Goal: Information Seeking & Learning: Learn about a topic

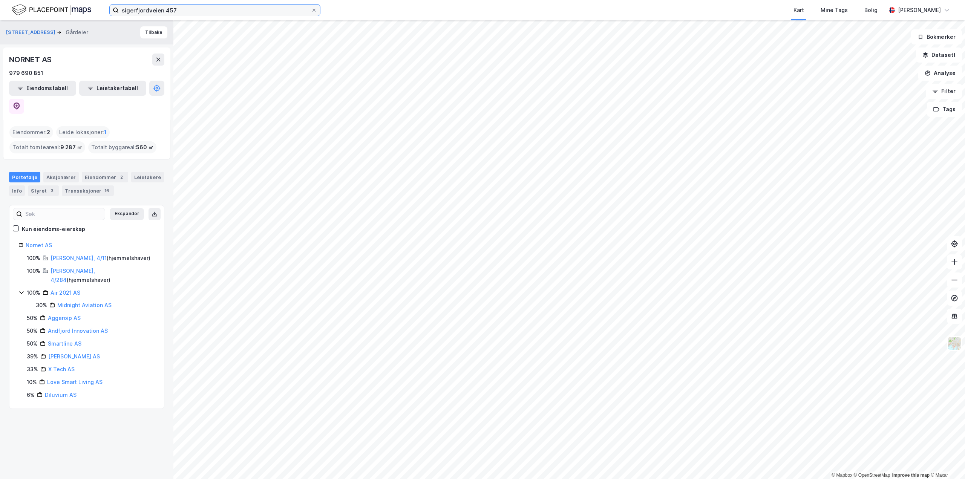
click at [171, 11] on input "sigerfjordveien 457" at bounding box center [215, 10] width 192 height 11
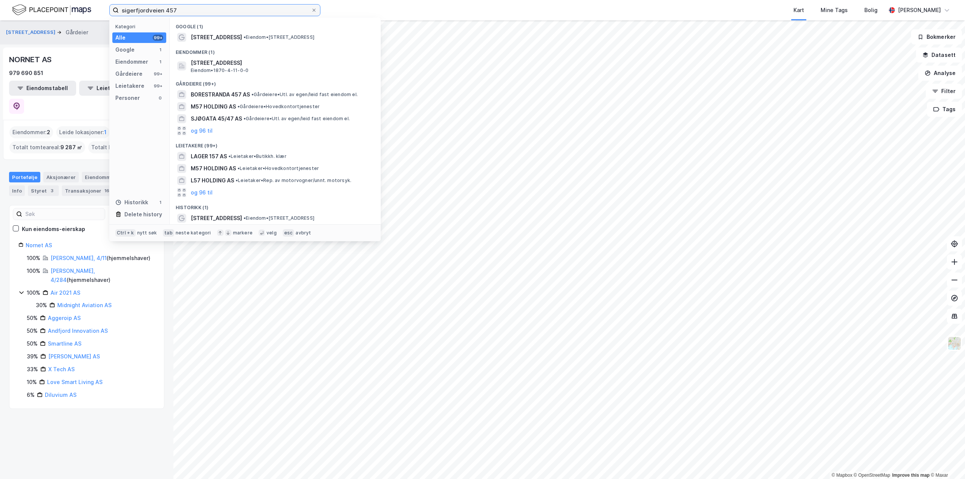
drag, startPoint x: 183, startPoint y: 9, endPoint x: 0, endPoint y: 3, distance: 182.9
click at [0, 3] on div "sigerfjordveien 457 Kategori Alle 99+ Google 1 Eiendommer 1 Gårdeiere 99+ Leiet…" at bounding box center [482, 10] width 965 height 20
click at [313, 10] on icon at bounding box center [314, 10] width 5 height 5
click at [311, 10] on input "sigerfjordveien 457" at bounding box center [215, 10] width 192 height 11
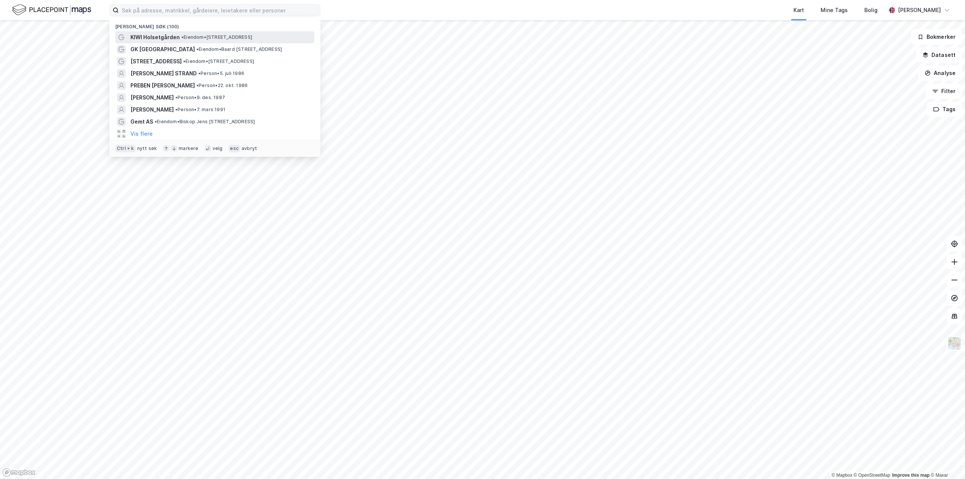
click at [184, 36] on span "•" at bounding box center [182, 37] width 2 height 6
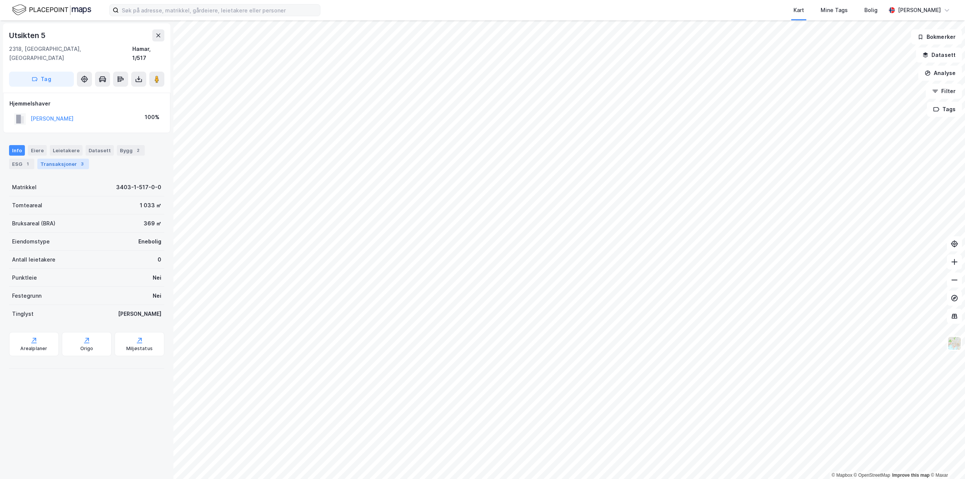
click at [78, 160] on div "3" at bounding box center [82, 164] width 8 height 8
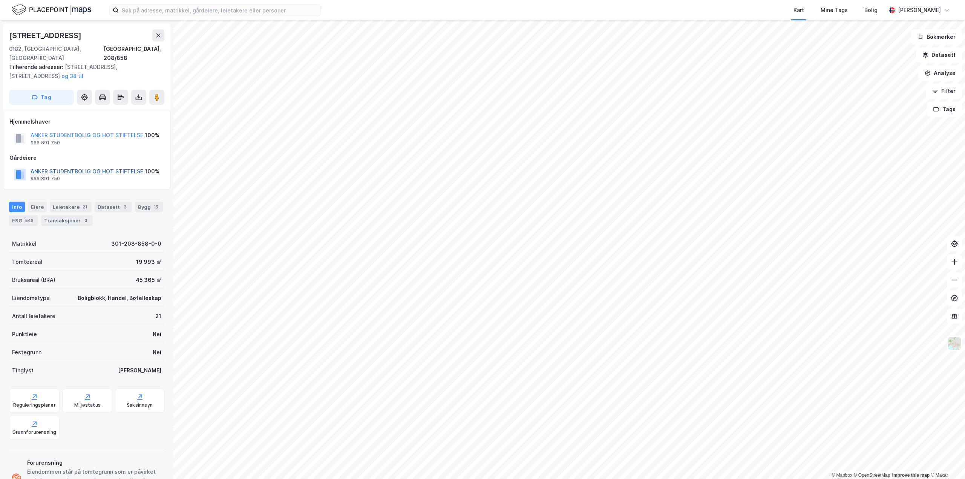
click at [0, 0] on button "ANKER STUDENTBOLIG OG HOT STIFTELSE" at bounding box center [0, 0] width 0 height 0
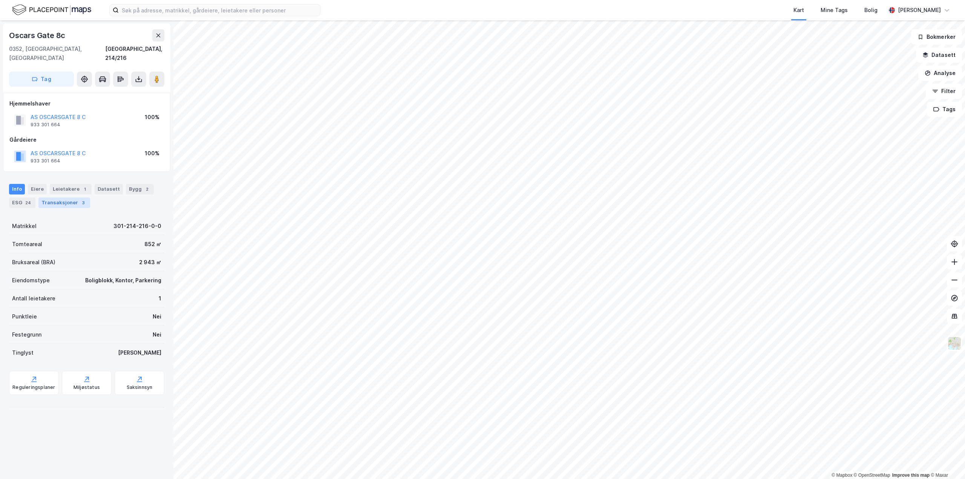
click at [48, 198] on div "Transaksjoner 3" at bounding box center [64, 203] width 52 height 11
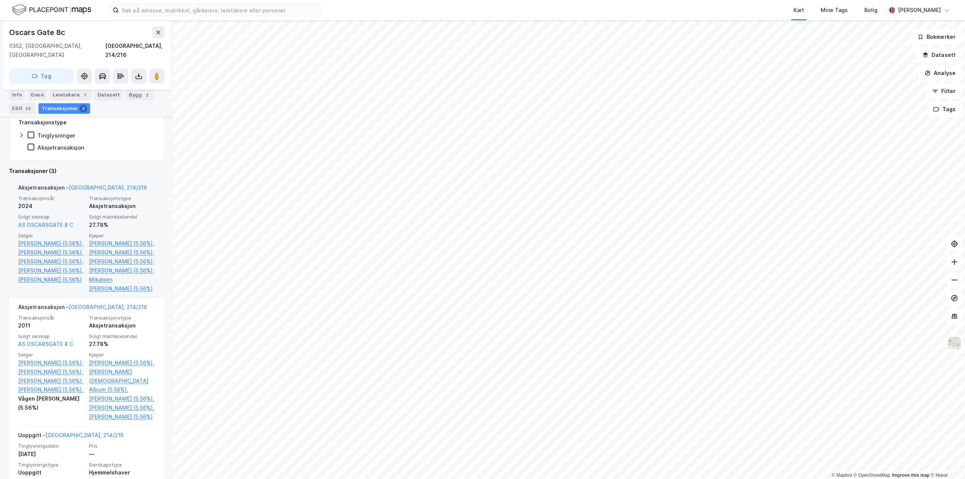
scroll to position [171, 0]
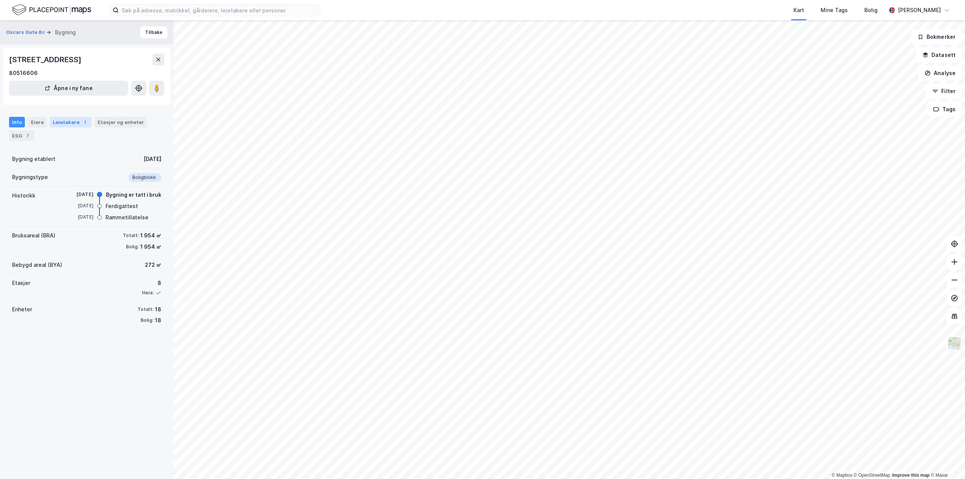
click at [54, 123] on div "Leietakere 1" at bounding box center [71, 122] width 42 height 11
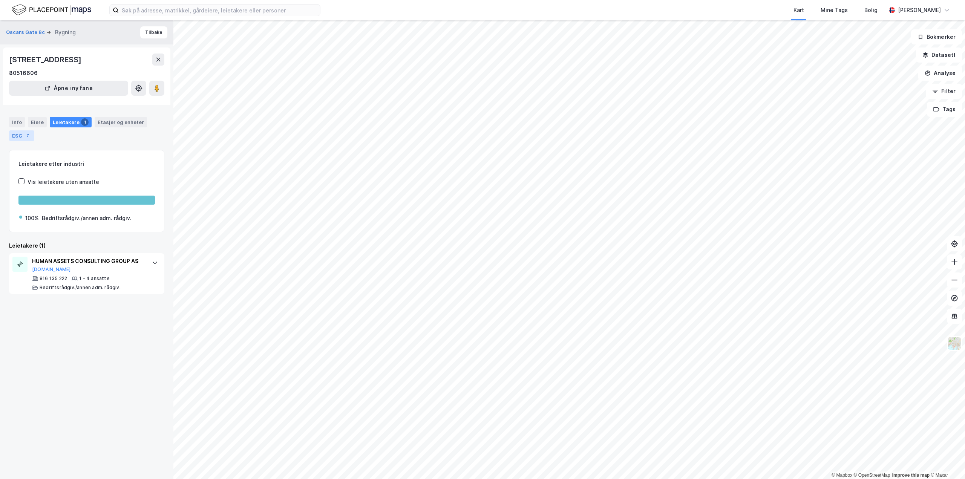
click at [27, 135] on div "7" at bounding box center [28, 136] width 8 height 8
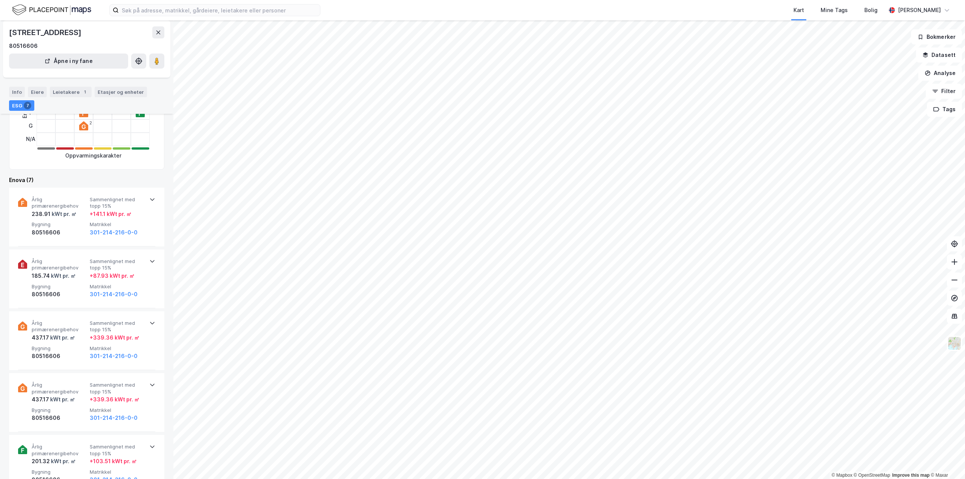
scroll to position [151, 0]
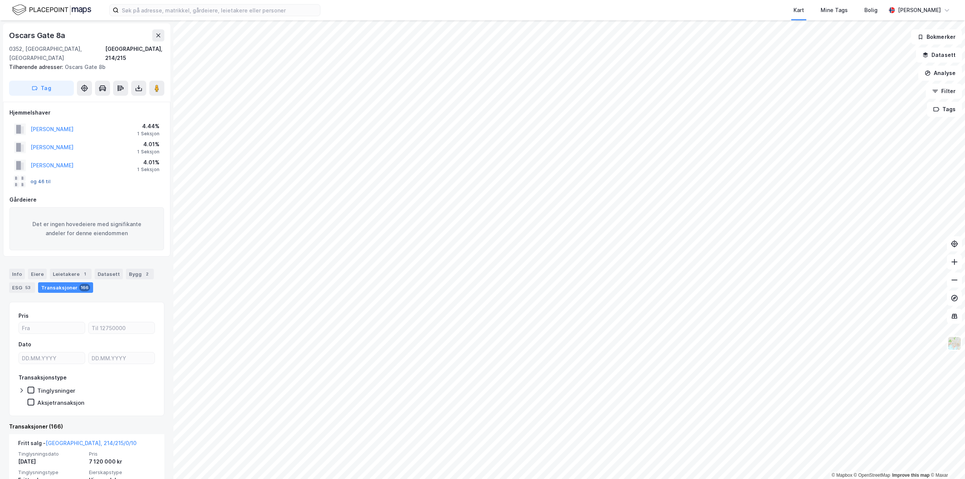
click at [0, 0] on button "og 46 til" at bounding box center [0, 0] width 0 height 0
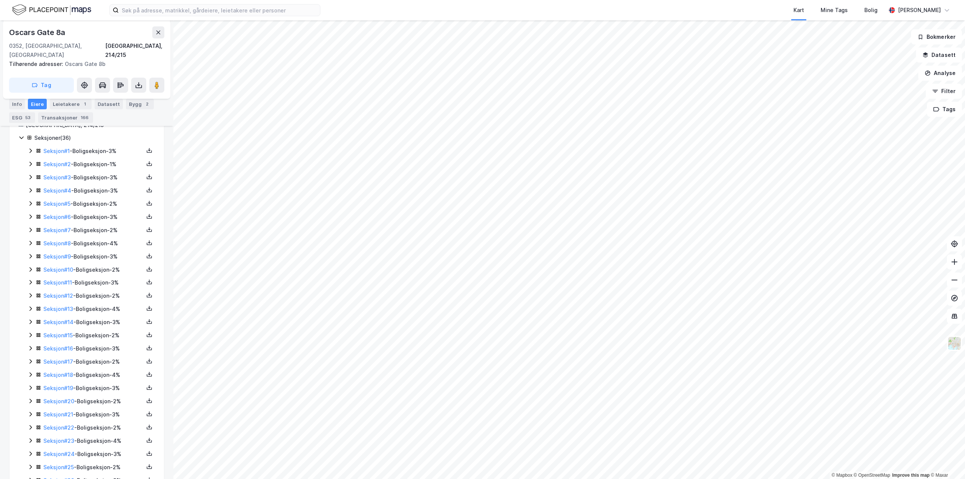
scroll to position [226, 0]
click at [29, 241] on icon at bounding box center [31, 244] width 6 height 6
click at [20, 277] on div "Seksjoner ( 36 ) Seksjon # 1 - Boligseksjon - 3% Seksjon # 2 - Boligseksjon - 1…" at bounding box center [86, 362] width 136 height 509
click at [29, 280] on icon at bounding box center [31, 283] width 6 height 6
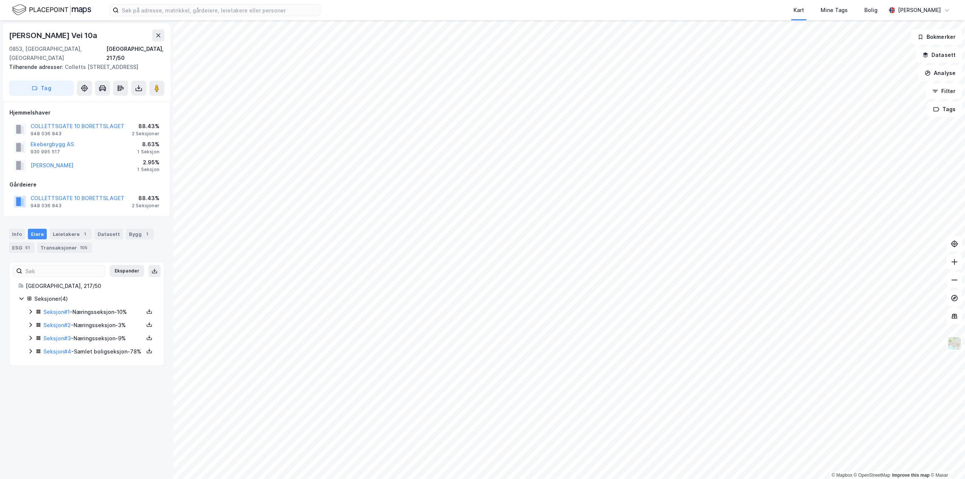
click at [33, 348] on icon at bounding box center [31, 351] width 6 height 6
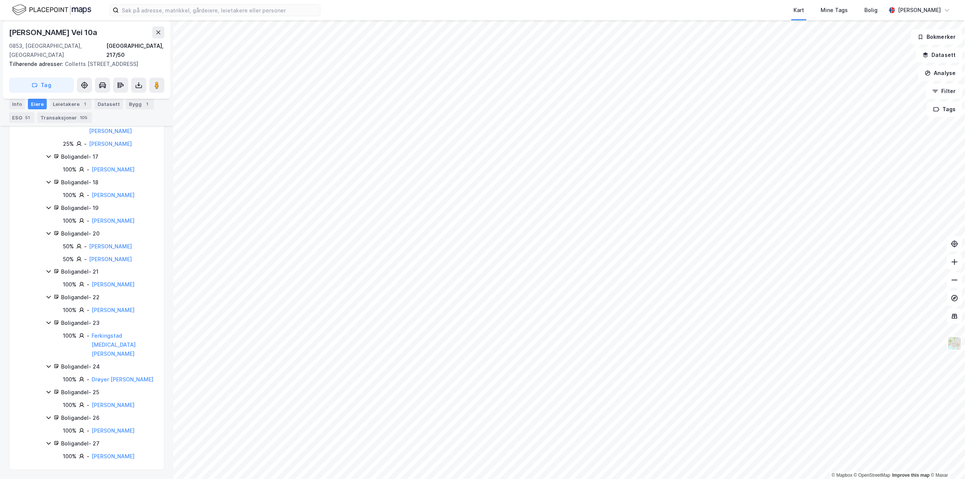
scroll to position [843, 0]
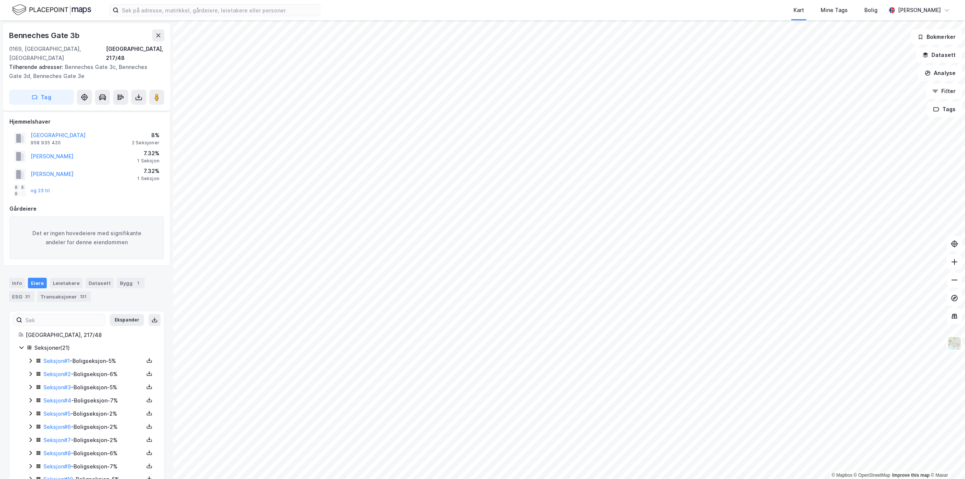
scroll to position [160, 0]
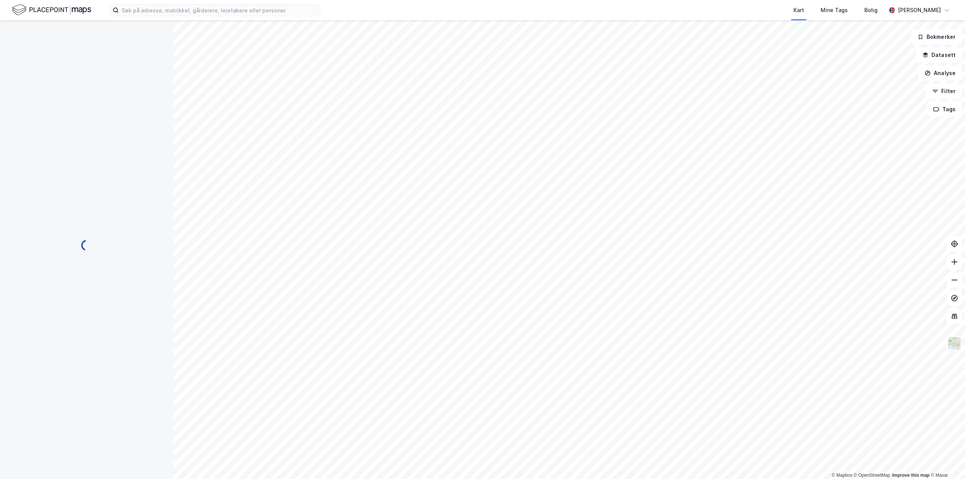
scroll to position [24, 0]
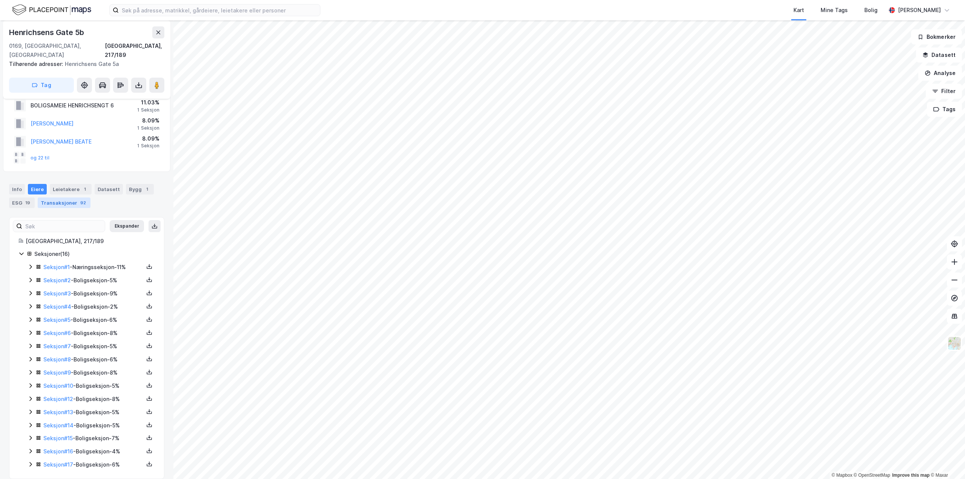
click at [79, 199] on div "92" at bounding box center [83, 203] width 9 height 8
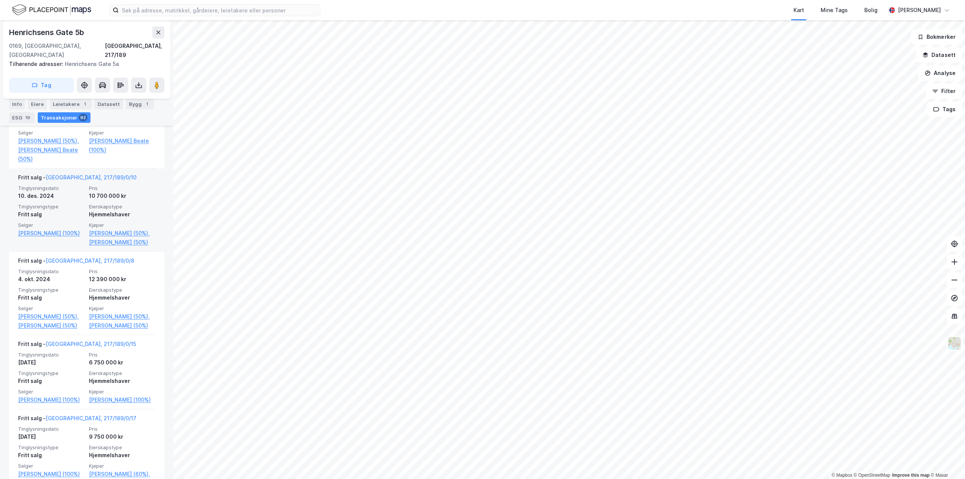
scroll to position [302, 0]
